Goal: Task Accomplishment & Management: Use online tool/utility

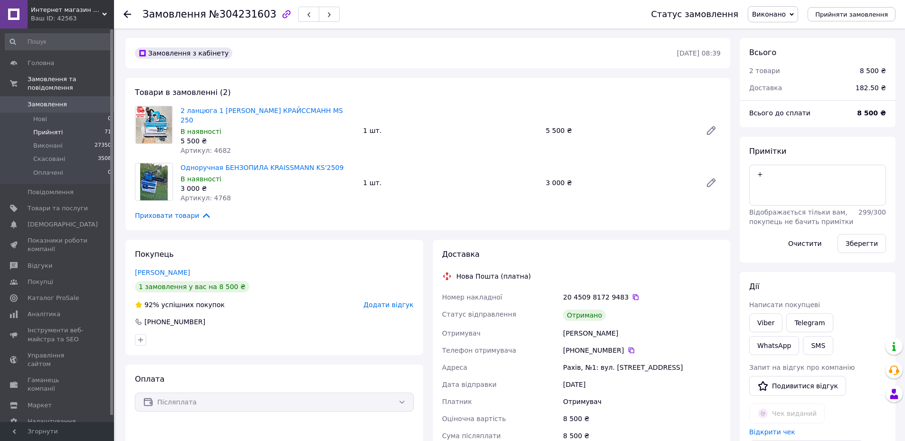
click at [52, 128] on span "Прийняті" at bounding box center [47, 132] width 29 height 9
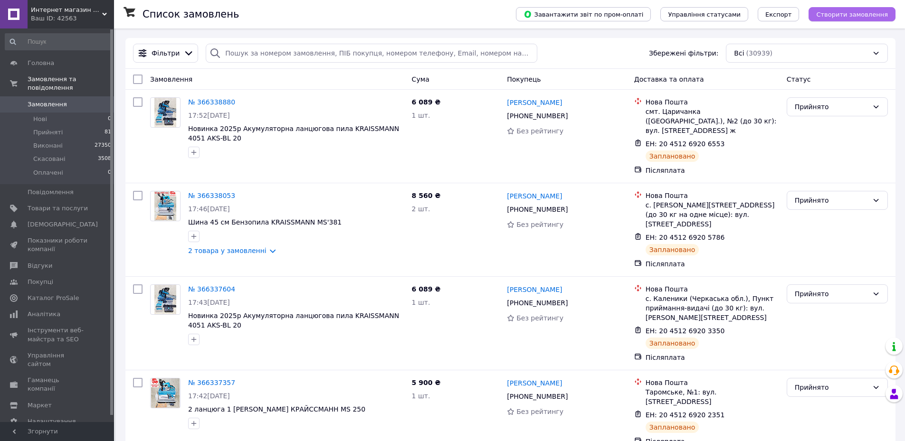
click at [849, 19] on button "Створити замовлення" at bounding box center [851, 14] width 87 height 14
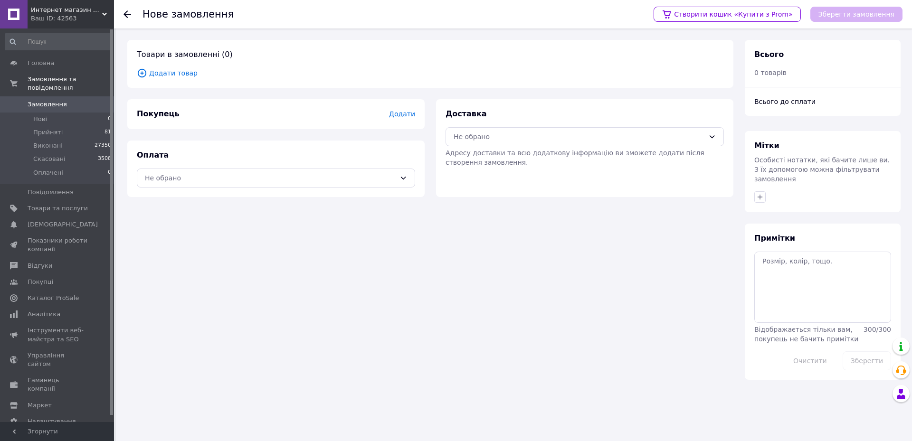
click at [166, 73] on span "Додати товар" at bounding box center [430, 73] width 587 height 10
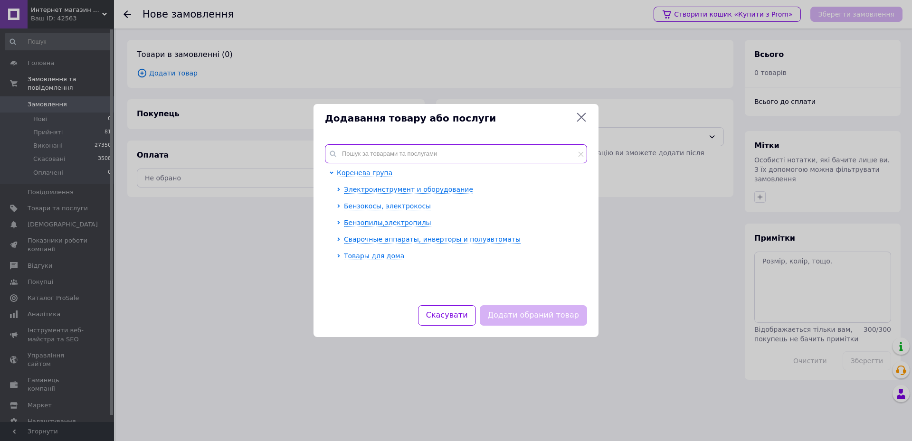
click at [397, 151] on input "text" at bounding box center [456, 153] width 262 height 19
click at [389, 153] on input "text" at bounding box center [456, 153] width 262 height 19
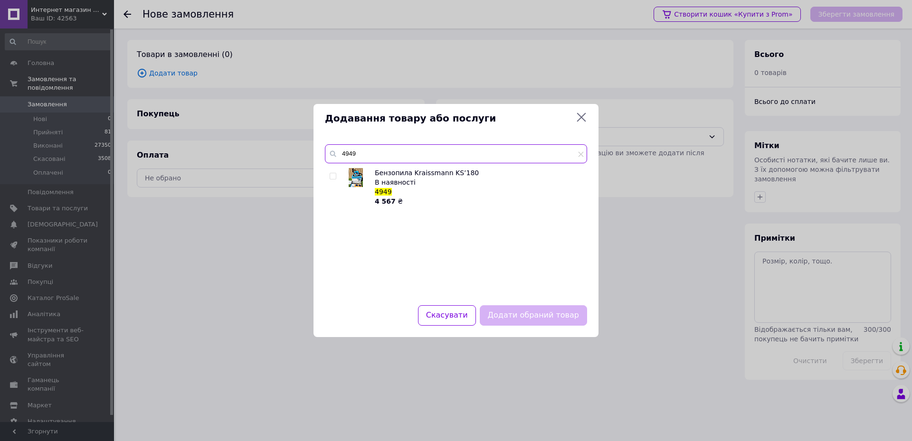
type input "4949"
click at [329, 176] on div "Бензопила Kraissmann KS’180 В наявності 4949 4 567 ₴" at bounding box center [456, 231] width 262 height 126
click at [330, 176] on input "checkbox" at bounding box center [333, 176] width 6 height 6
checkbox input "true"
click at [547, 314] on button "Додати обраний товар" at bounding box center [533, 315] width 107 height 20
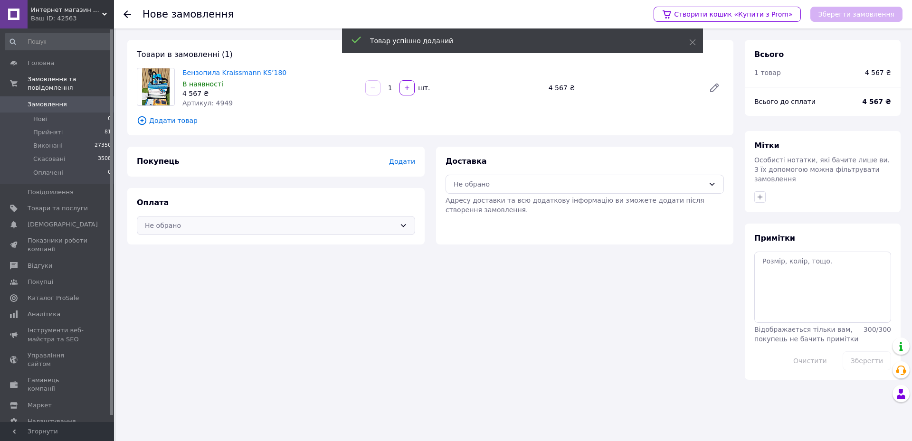
click at [222, 232] on div "Не обрано" at bounding box center [276, 225] width 278 height 19
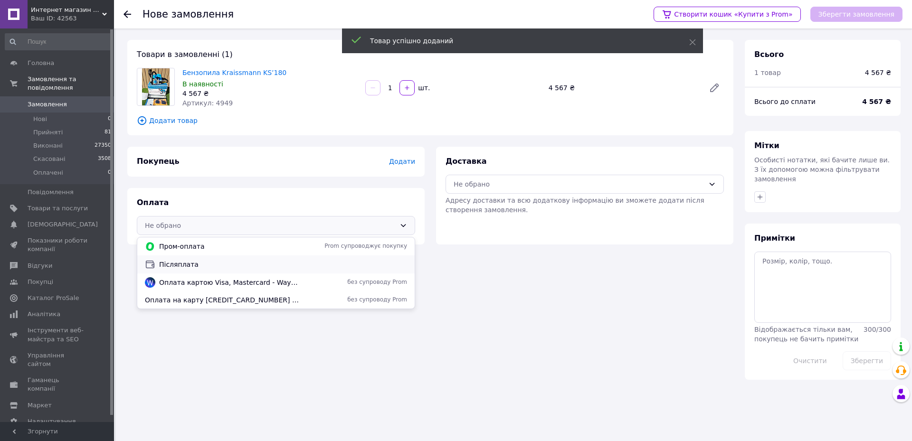
click at [213, 262] on span "Післяплата" at bounding box center [283, 264] width 248 height 9
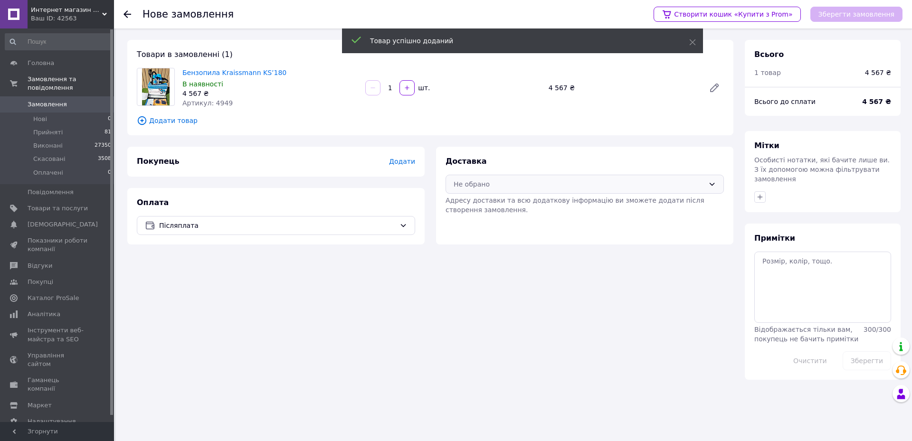
drag, startPoint x: 518, startPoint y: 182, endPoint x: 512, endPoint y: 192, distance: 11.9
click at [516, 182] on div "Не обрано" at bounding box center [578, 184] width 251 height 10
click at [502, 206] on span "Нова Пошта (платна)" at bounding box center [592, 204] width 248 height 9
click at [414, 162] on div "Покупець Додати" at bounding box center [275, 162] width 297 height 30
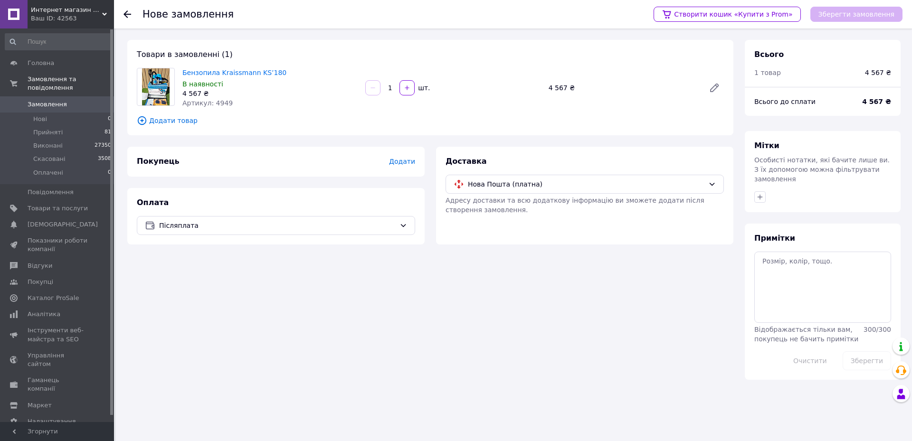
click at [406, 165] on span "Додати" at bounding box center [402, 162] width 26 height 8
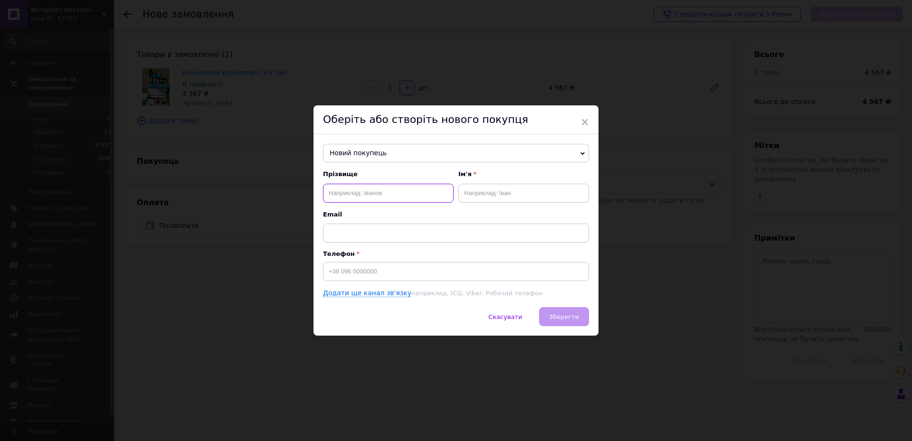
click at [384, 192] on input "text" at bounding box center [388, 193] width 131 height 19
drag, startPoint x: 588, startPoint y: 118, endPoint x: 571, endPoint y: 118, distance: 17.1
click at [588, 117] on div "Оберіть або створіть нового покупця" at bounding box center [455, 119] width 285 height 29
click at [585, 121] on span "×" at bounding box center [584, 122] width 9 height 16
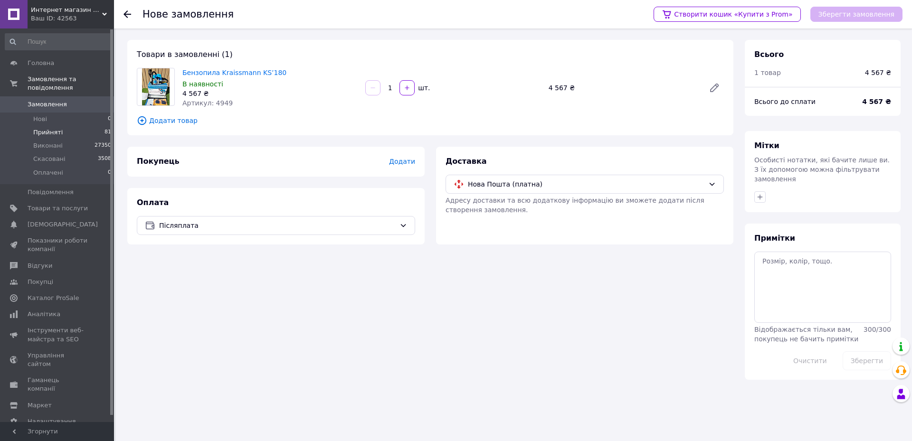
click at [59, 128] on li "Прийняті 81" at bounding box center [58, 132] width 117 height 13
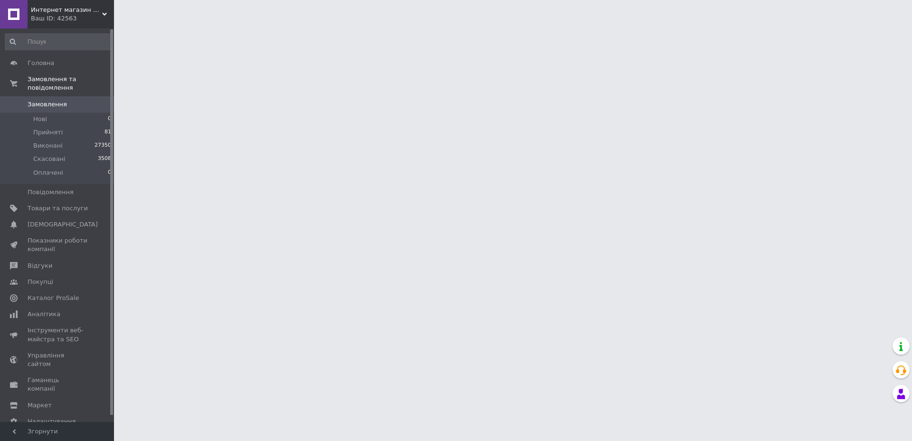
click at [102, 9] on span "Интернет магазин Setevoy" at bounding box center [66, 10] width 71 height 9
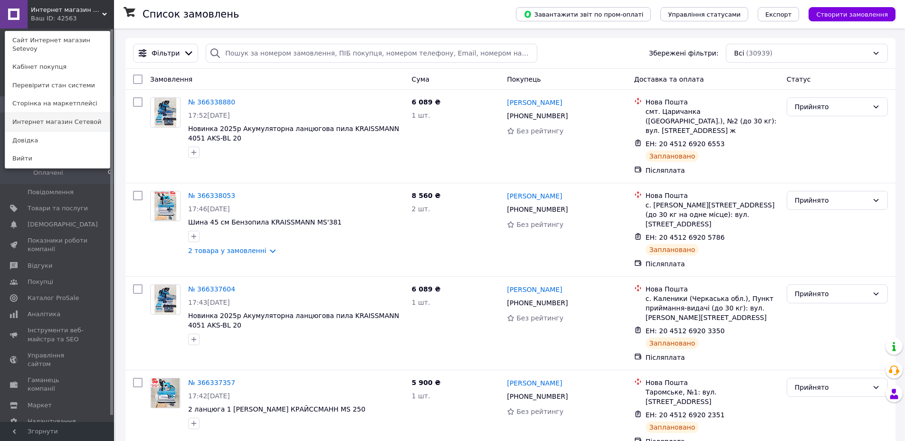
click at [90, 113] on link "Интернет магазин Сетевой" at bounding box center [57, 122] width 104 height 18
